Goal: Find specific page/section: Find specific page/section

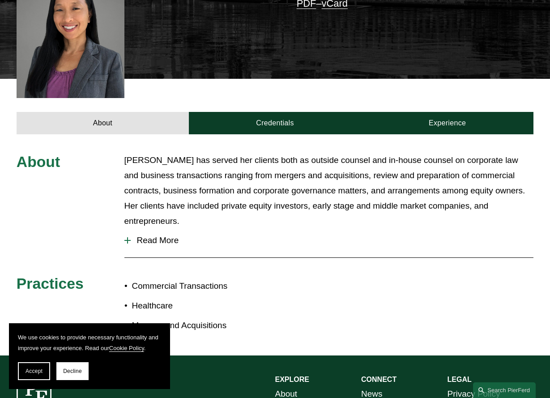
scroll to position [278, 0]
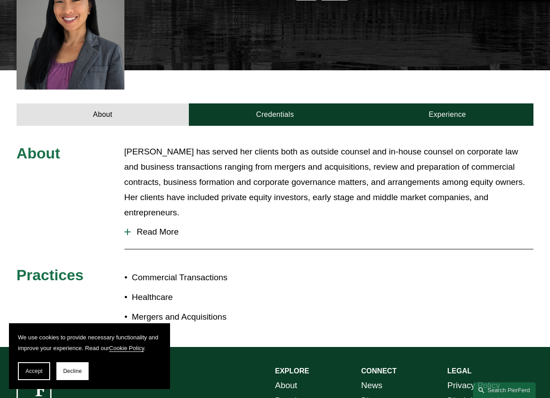
click at [128, 229] on div at bounding box center [127, 232] width 1 height 6
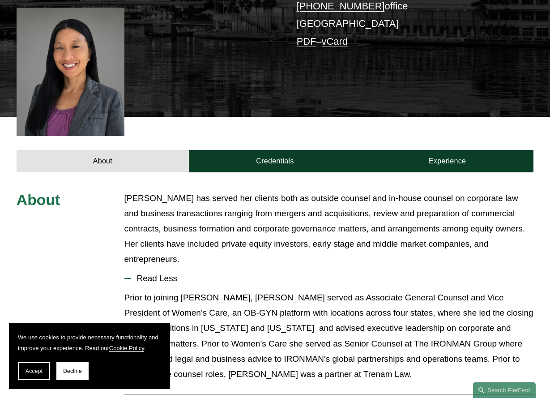
scroll to position [231, 0]
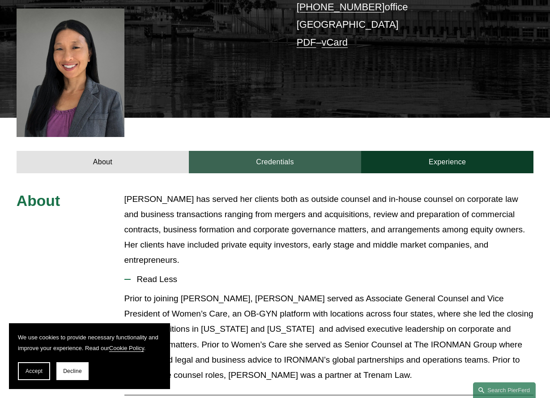
click at [290, 151] on link "Credentials" at bounding box center [275, 162] width 172 height 22
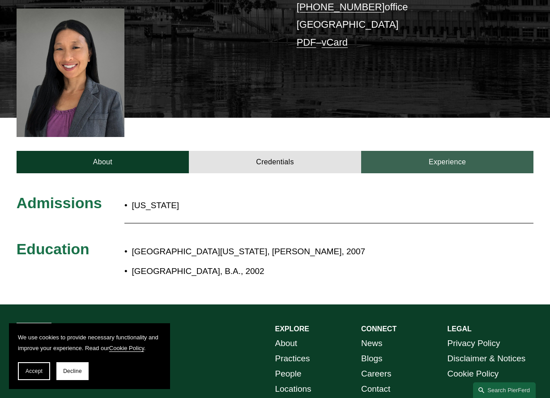
click at [461, 151] on link "Experience" at bounding box center [447, 162] width 172 height 22
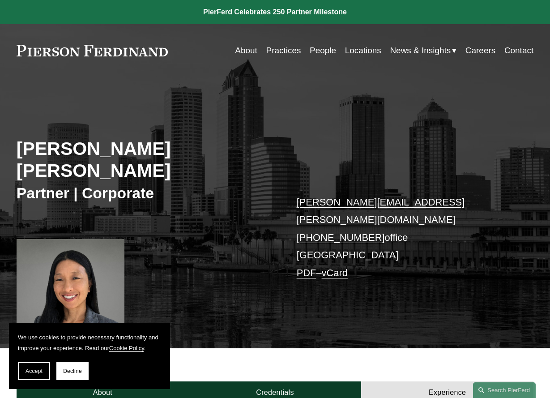
scroll to position [0, 0]
click at [362, 52] on link "Locations" at bounding box center [363, 50] width 36 height 17
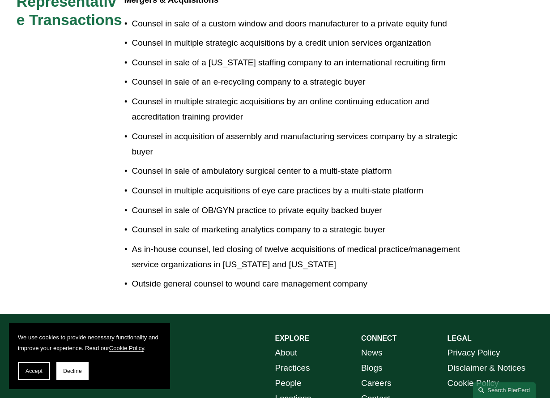
scroll to position [569, 0]
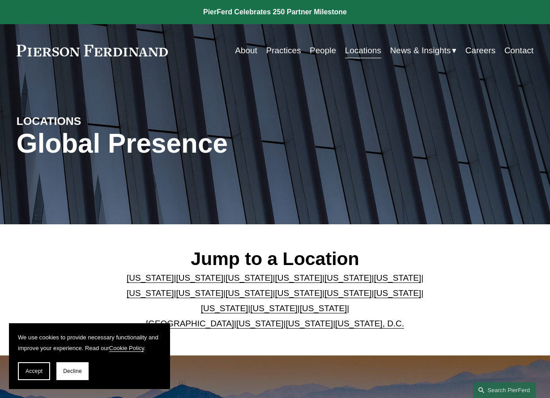
click at [141, 278] on link "[US_STATE]" at bounding box center [150, 277] width 47 height 9
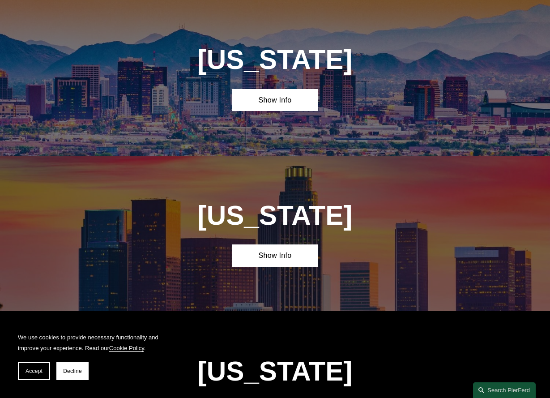
scroll to position [357, 0]
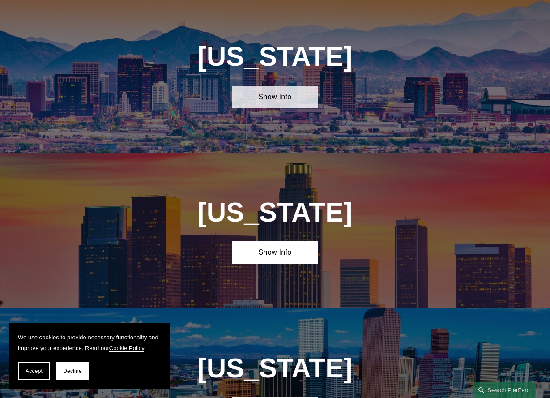
click at [291, 107] on link "Show Info" at bounding box center [275, 97] width 86 height 22
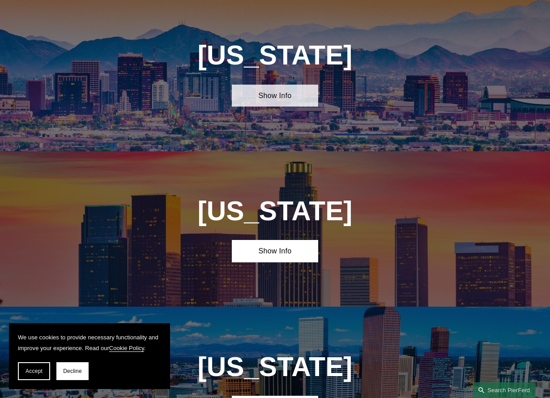
scroll to position [359, 0]
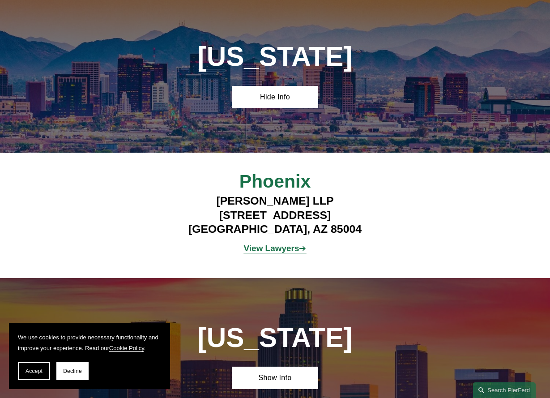
click at [272, 252] on strong "View Lawyers" at bounding box center [272, 247] width 56 height 9
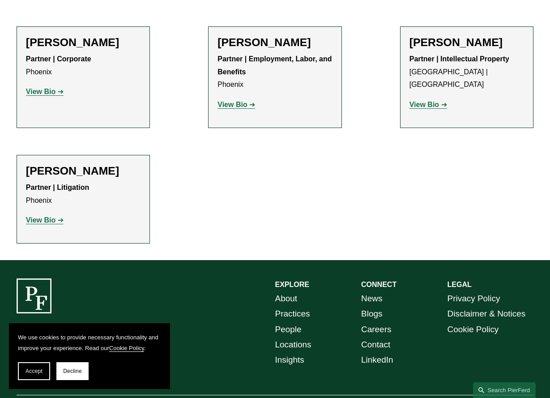
scroll to position [474, 0]
